Goal: Navigation & Orientation: Go to known website

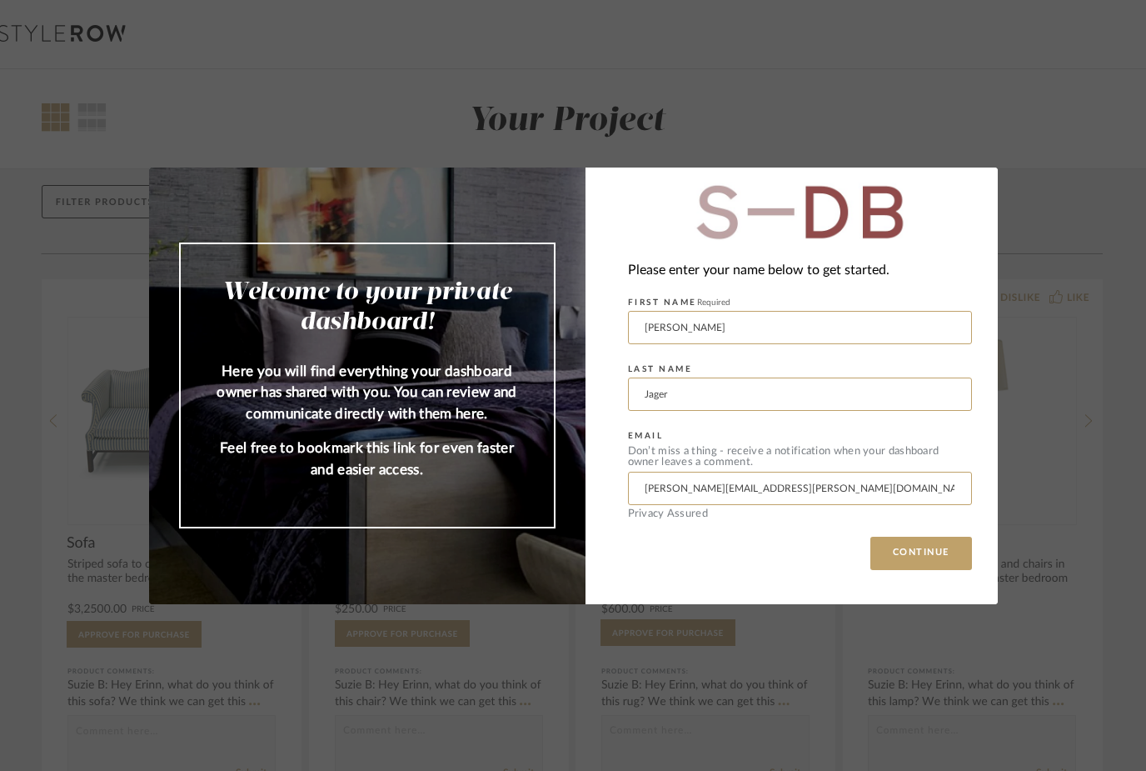
click at [852, 117] on div "Welcome to your private dashboard! Here you will find everything your dashboard…" at bounding box center [573, 385] width 1146 height 771
